Goal: Transaction & Acquisition: Obtain resource

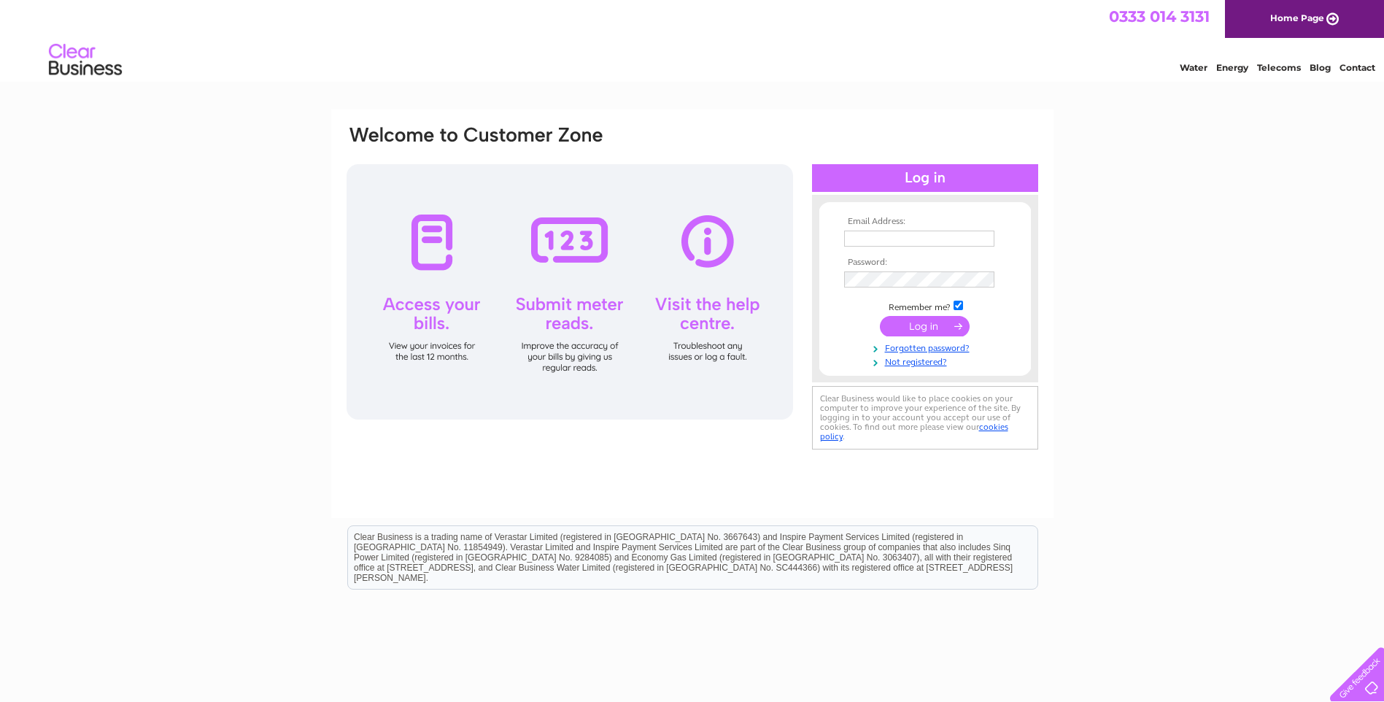
click at [948, 241] on input "text" at bounding box center [919, 239] width 150 height 16
click at [989, 243] on input "dg.glenlucesurgery@nhs.scot" at bounding box center [920, 240] width 152 height 18
drag, startPoint x: 994, startPoint y: 239, endPoint x: 967, endPoint y: 246, distance: 28.0
click at [967, 246] on input "dg.glenlucesurgery@nhs.scot" at bounding box center [920, 240] width 152 height 18
type input "dg.glenlucesurgery@nhs.net"
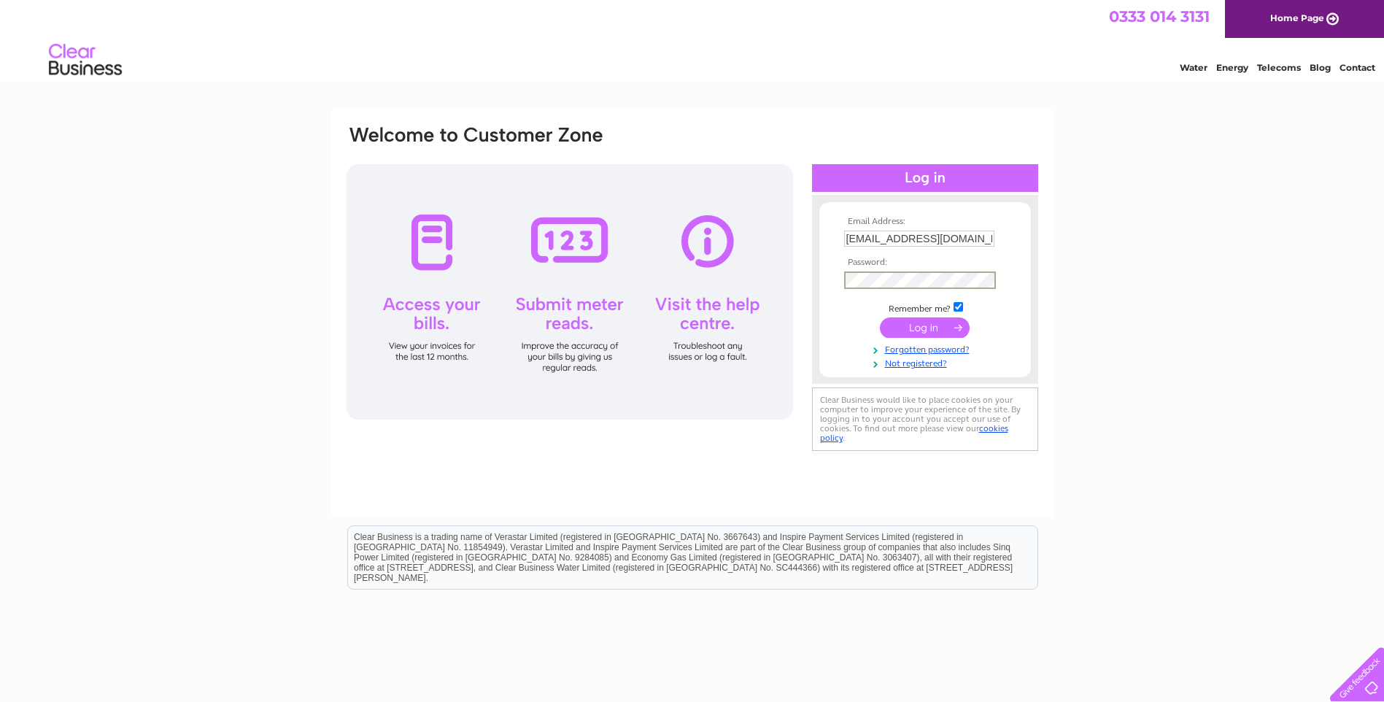
click at [880, 317] on input "submit" at bounding box center [925, 327] width 90 height 20
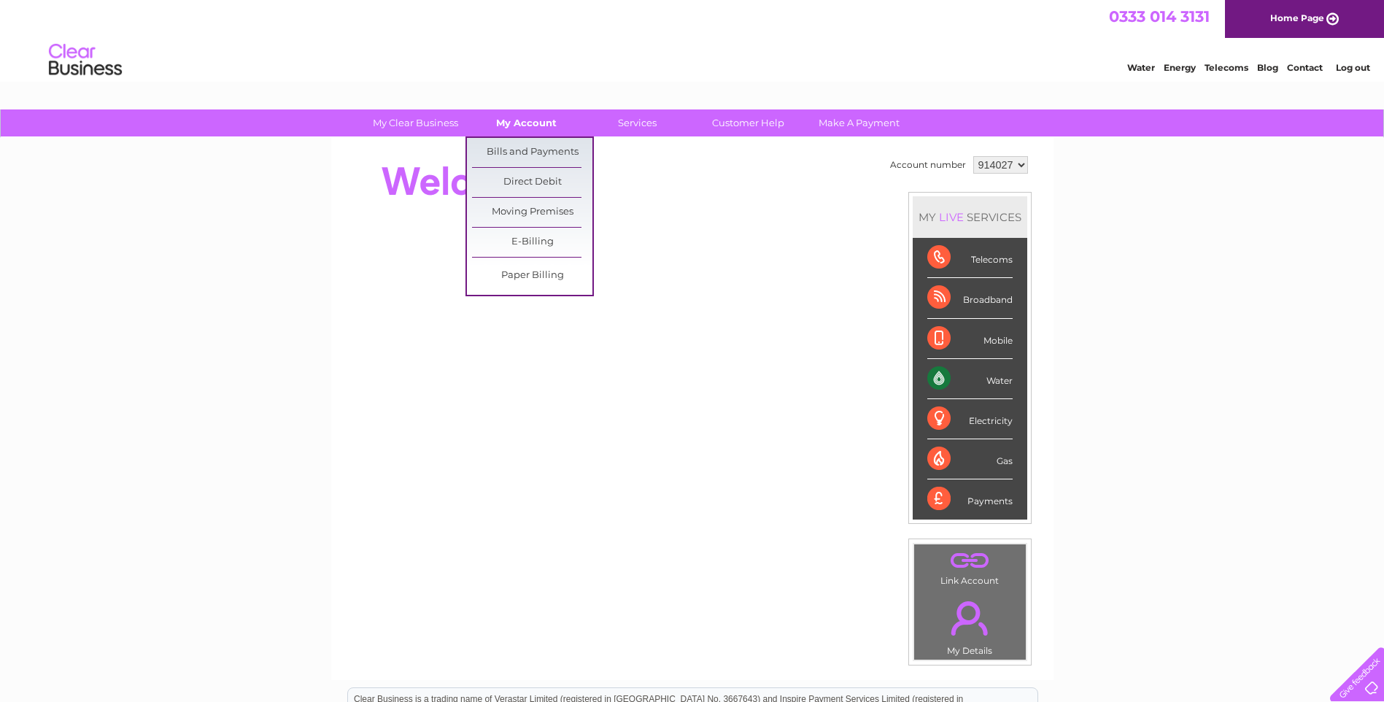
click at [533, 120] on link "My Account" at bounding box center [526, 122] width 120 height 27
click at [531, 149] on link "Bills and Payments" at bounding box center [532, 152] width 120 height 29
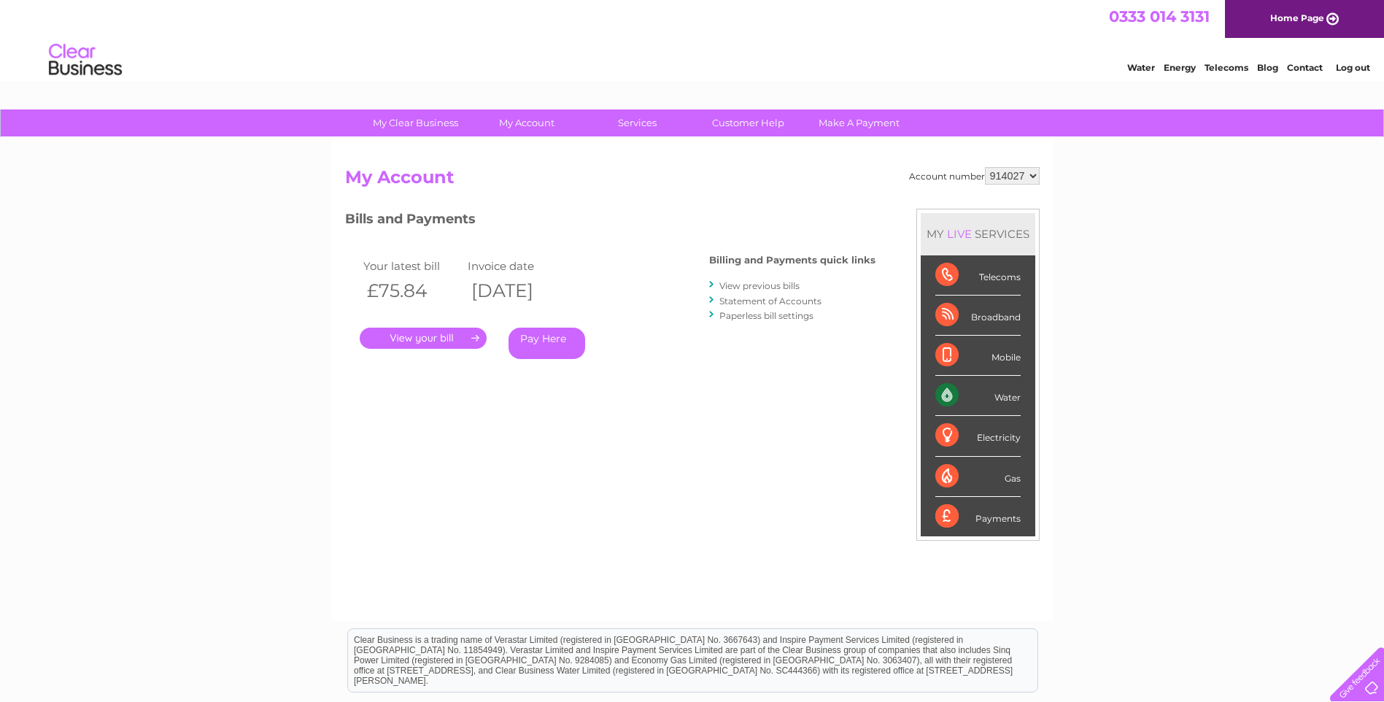
click at [413, 339] on link "." at bounding box center [423, 338] width 127 height 21
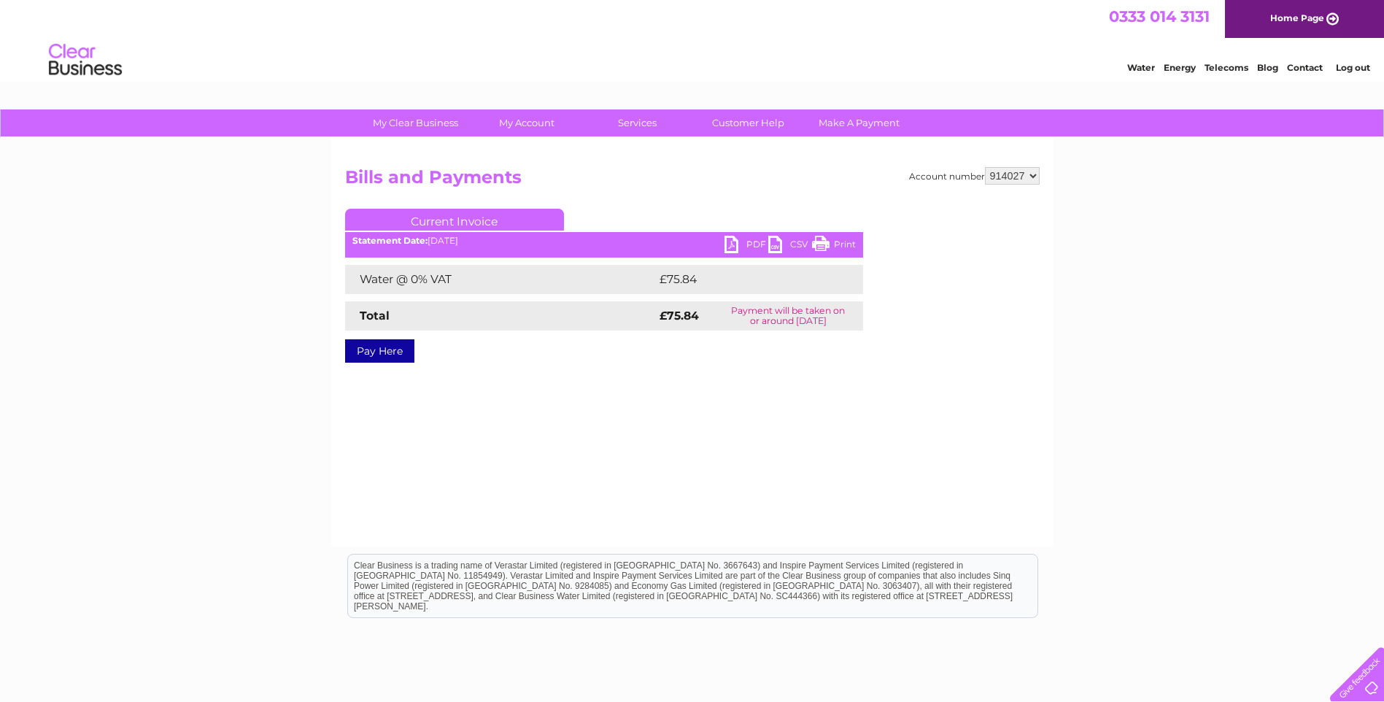
click at [735, 241] on link "PDF" at bounding box center [746, 246] width 44 height 21
click at [1361, 69] on link "Log out" at bounding box center [1353, 67] width 34 height 11
